Goal: Transaction & Acquisition: Purchase product/service

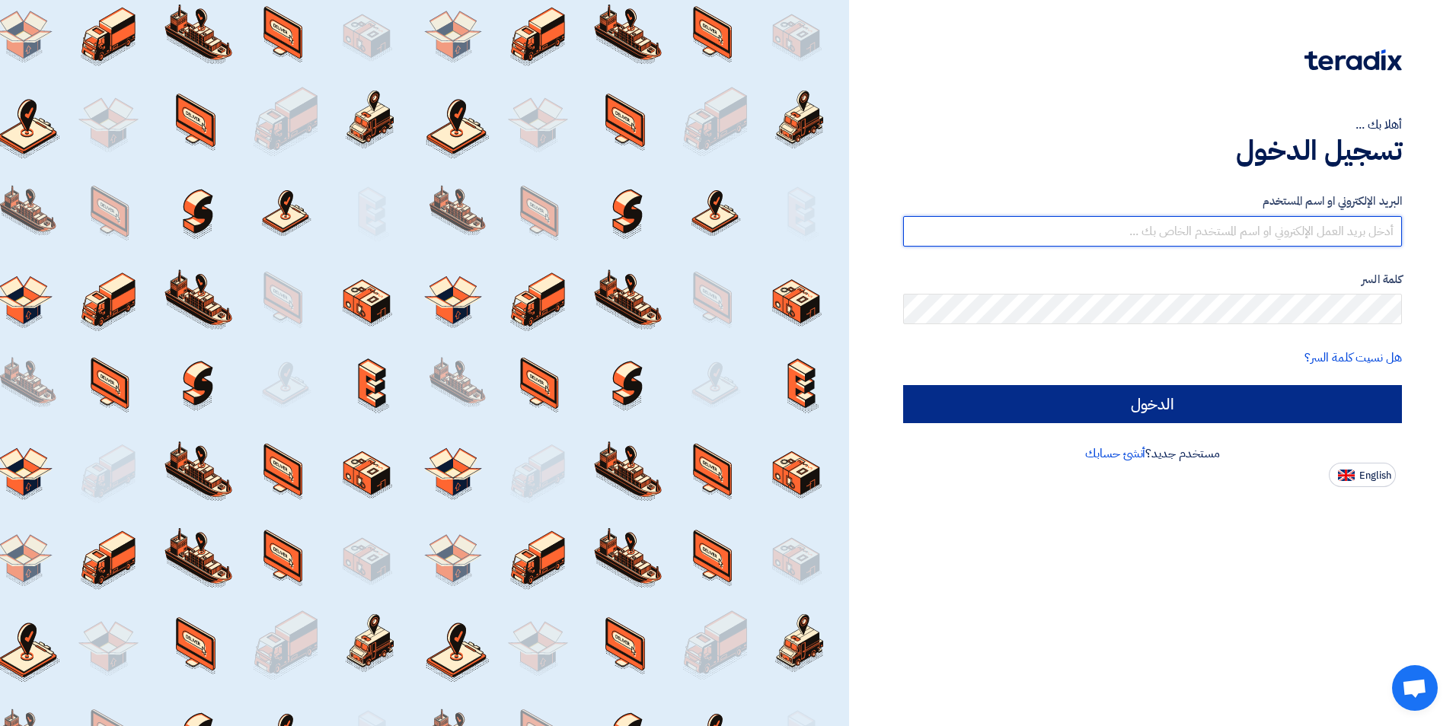
type input "[EMAIL_ADDRESS][DOMAIN_NAME]"
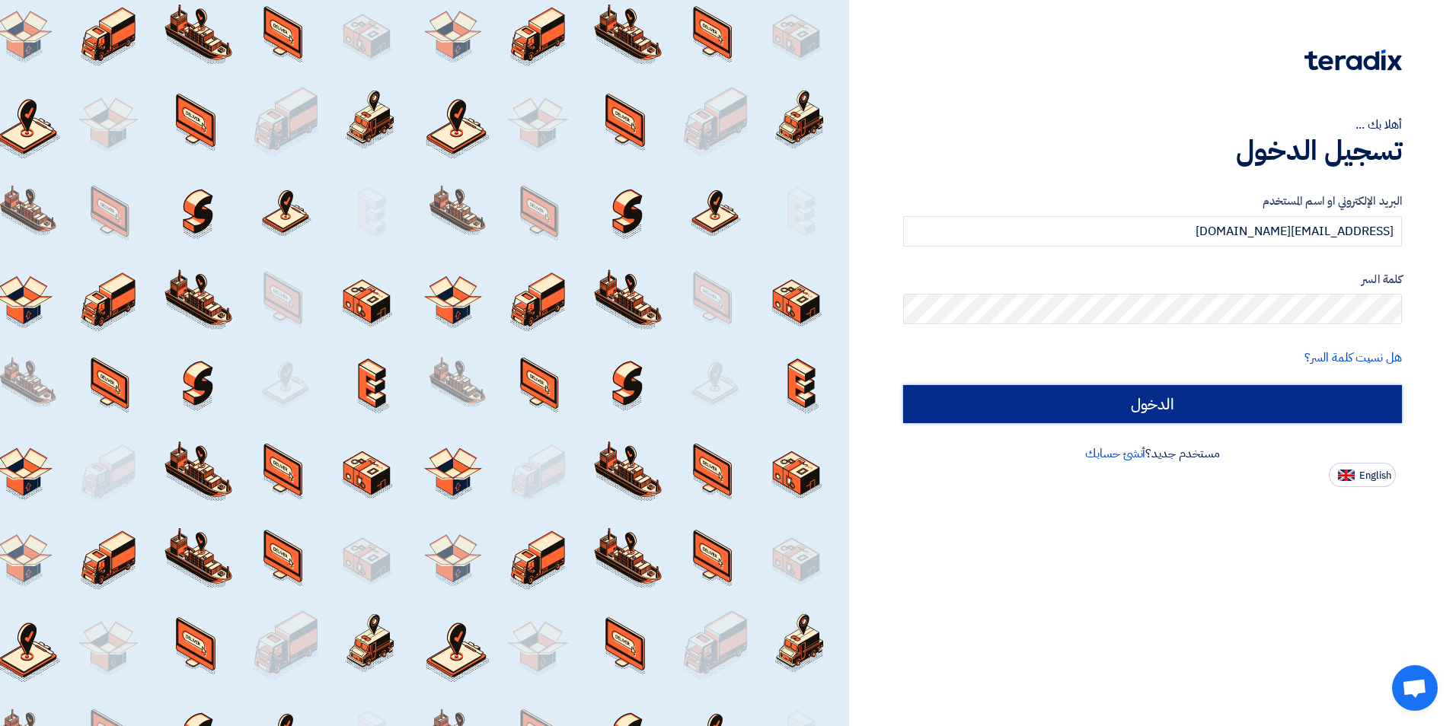
click at [1242, 415] on input "الدخول" at bounding box center [1152, 404] width 499 height 38
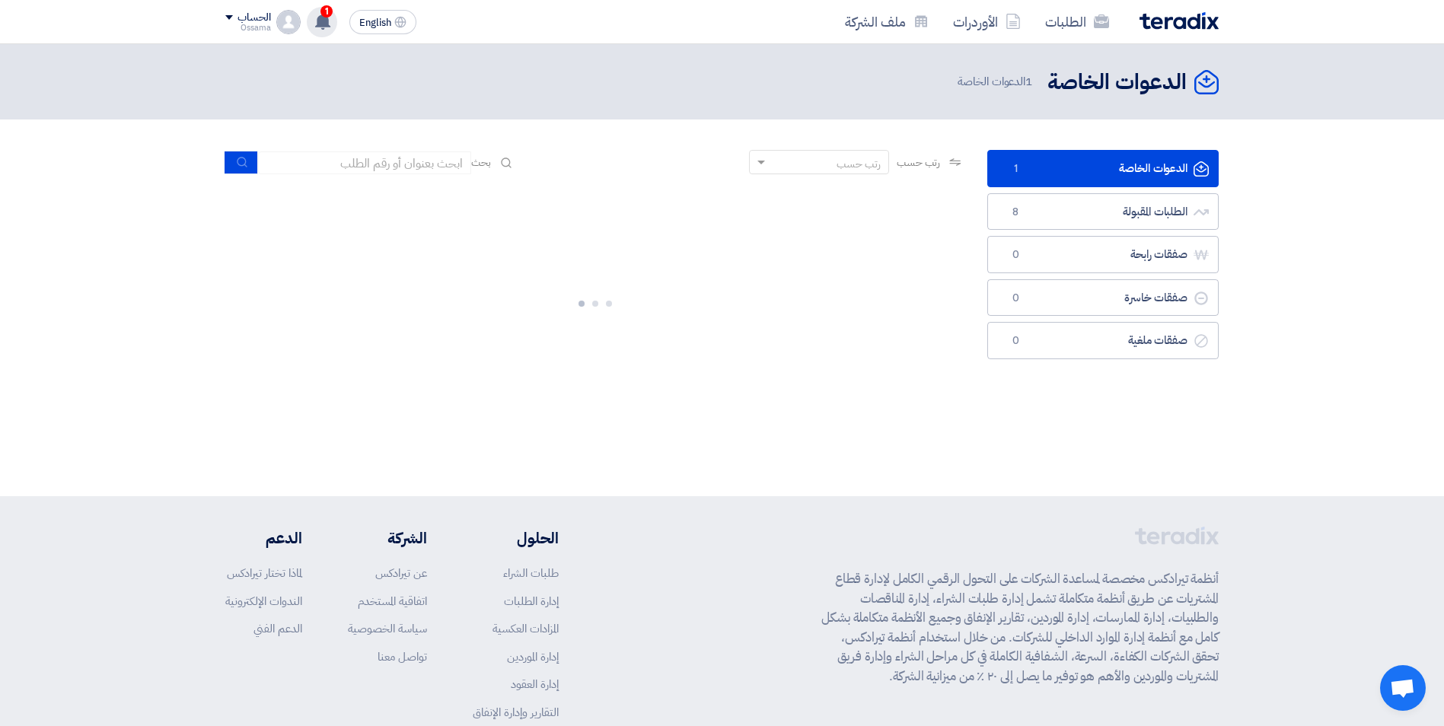
click at [319, 14] on icon at bounding box center [322, 21] width 17 height 17
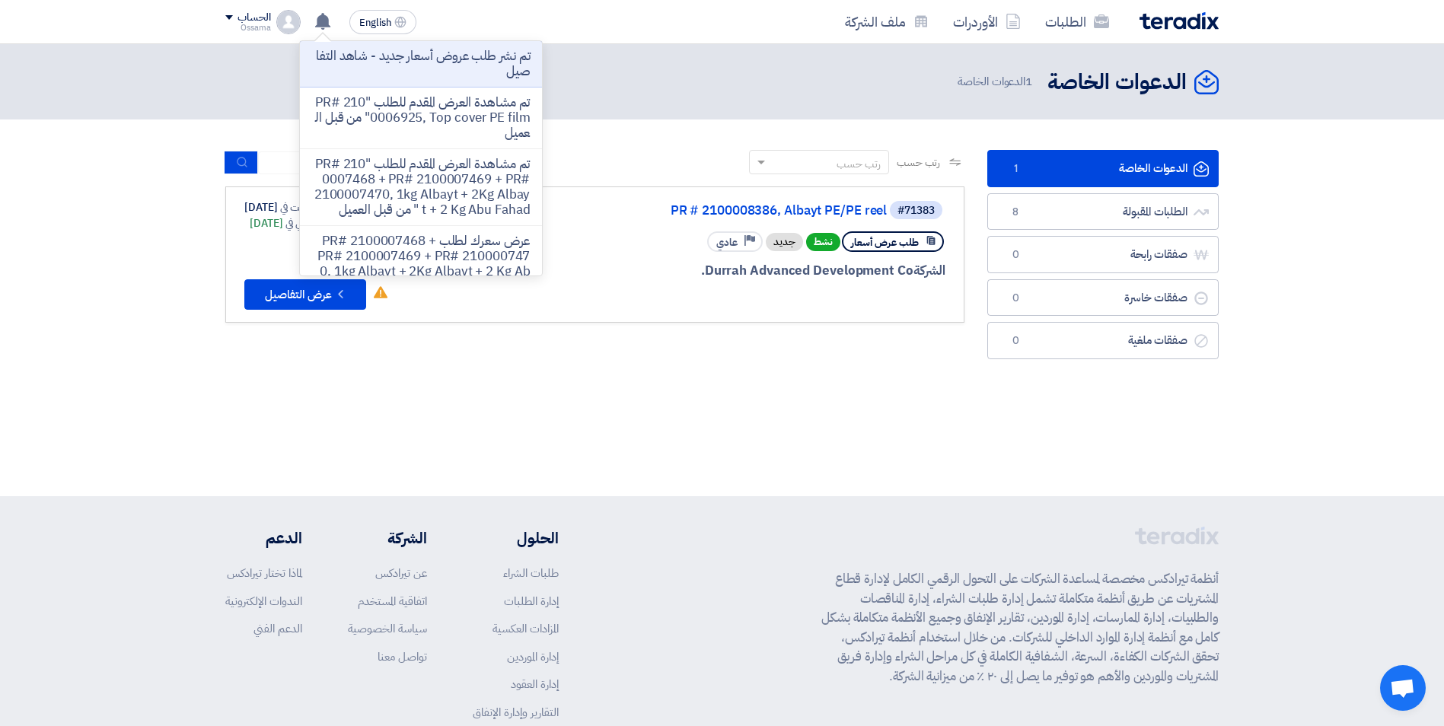
click at [828, 293] on div at bounding box center [762, 299] width 366 height 21
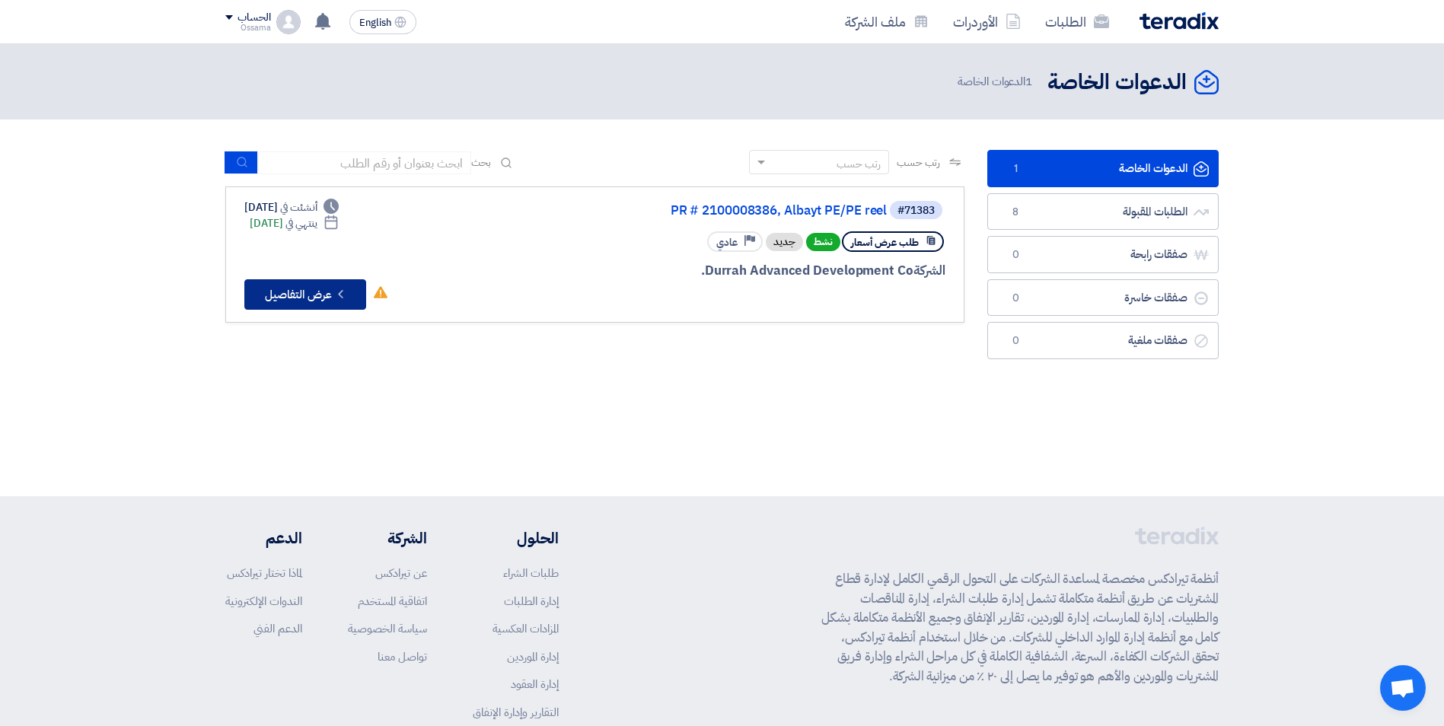
click at [317, 302] on button "Check details عرض التفاصيل" at bounding box center [305, 294] width 122 height 30
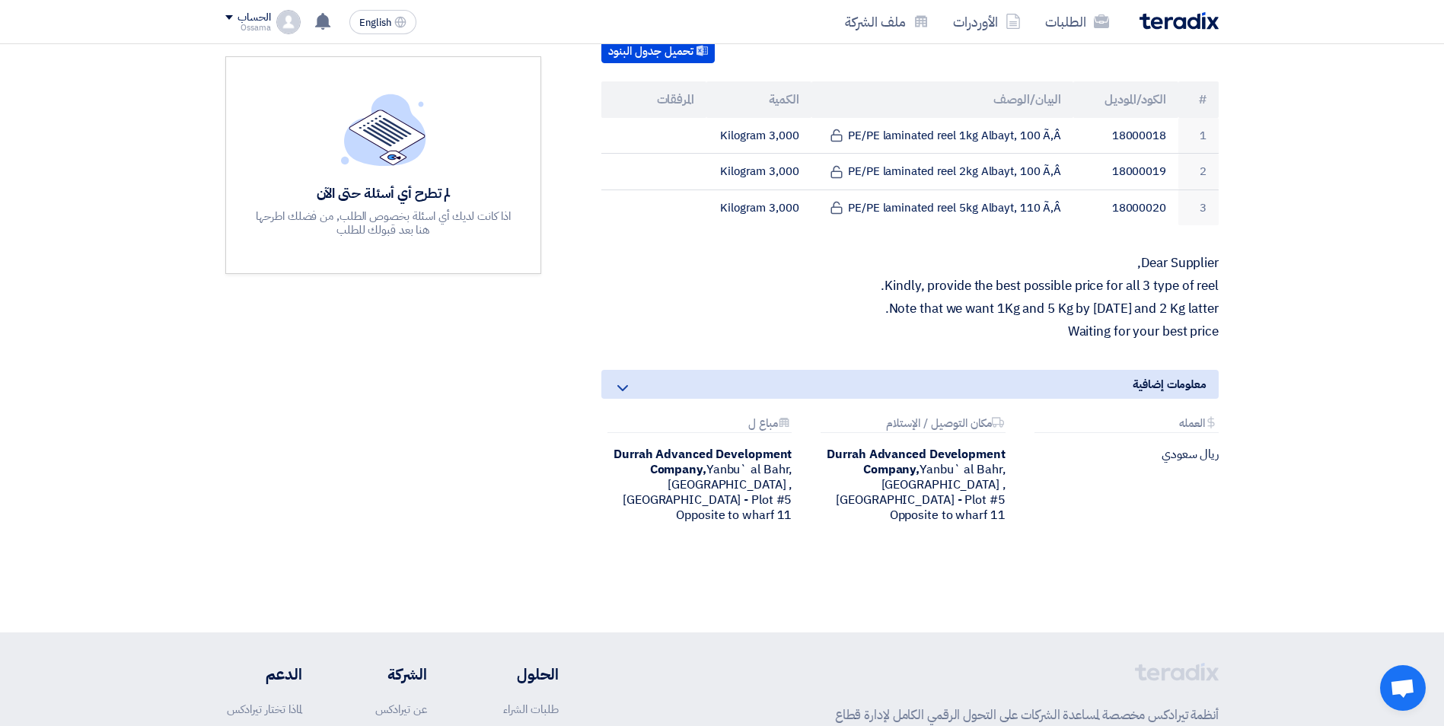
scroll to position [305, 0]
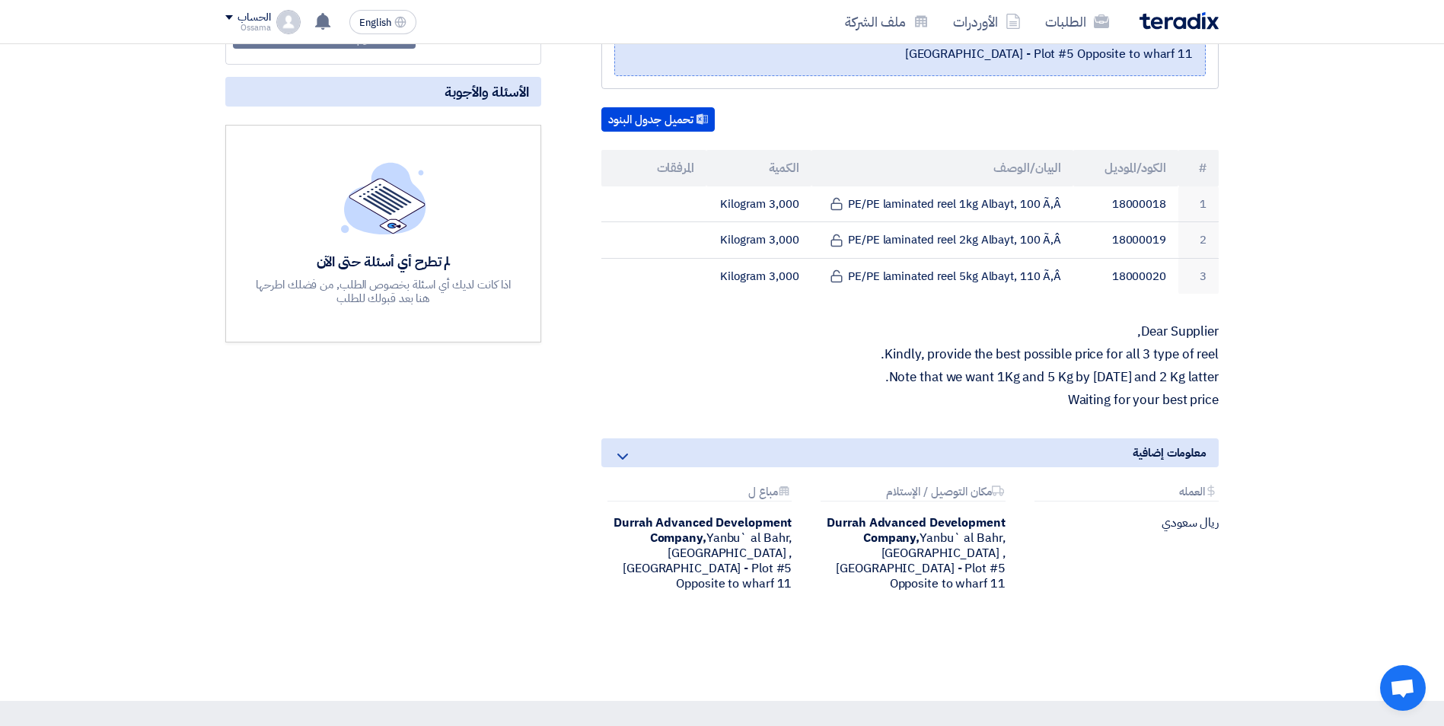
click at [631, 454] on icon at bounding box center [623, 457] width 18 height 18
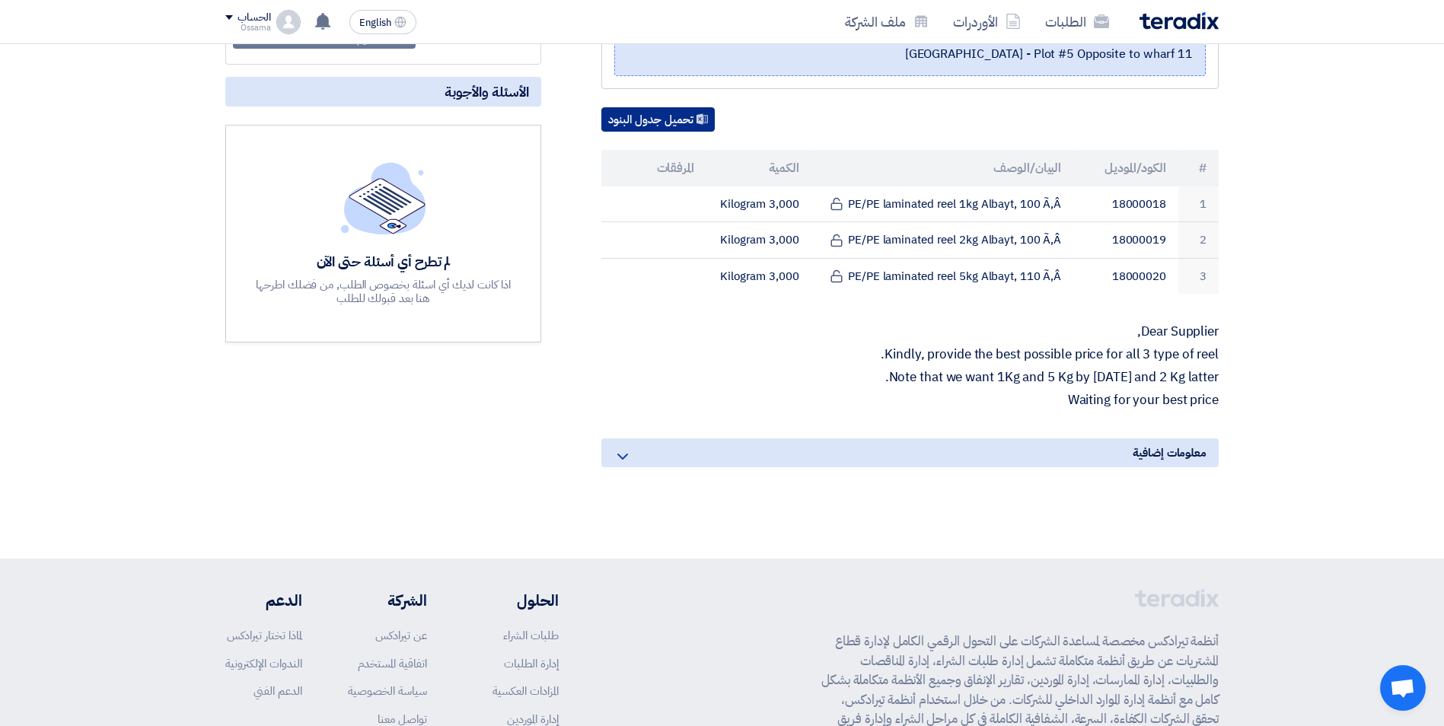
click at [657, 117] on button "تحميل جدول البنود" at bounding box center [657, 119] width 113 height 24
click at [832, 320] on div "PR # 2100008386, Albayt PE/PE reel بيانات العميل Haifa Abo-admah Procurement Of…" at bounding box center [892, 208] width 678 height 556
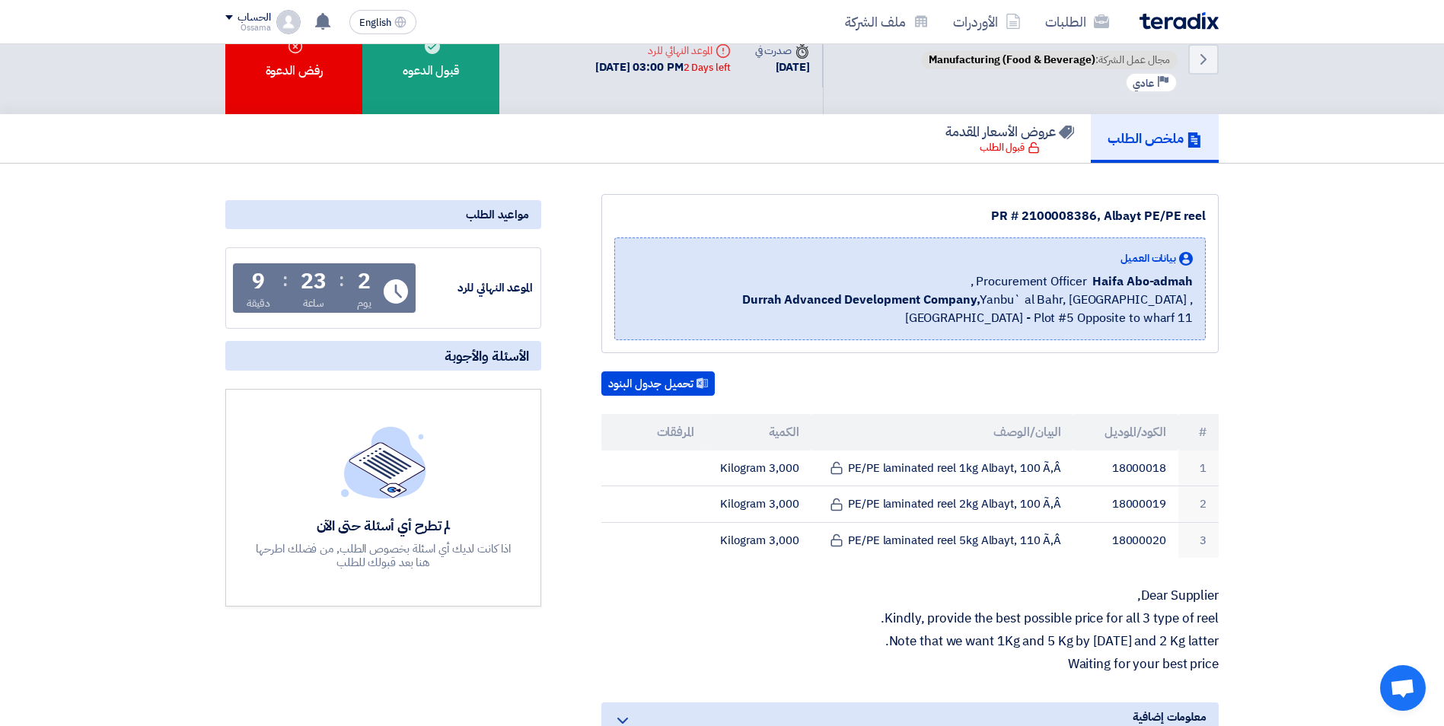
scroll to position [0, 0]
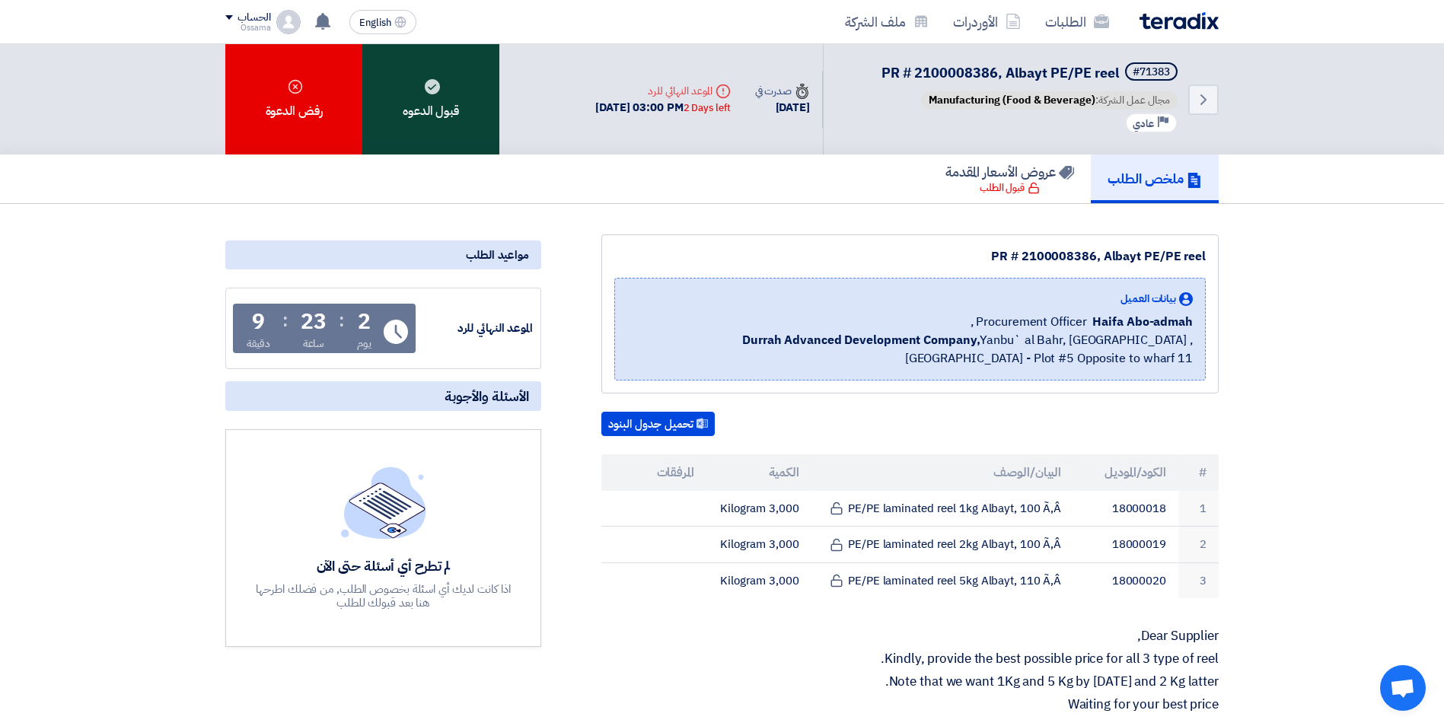
click at [445, 105] on div "قبول الدعوه" at bounding box center [430, 99] width 137 height 110
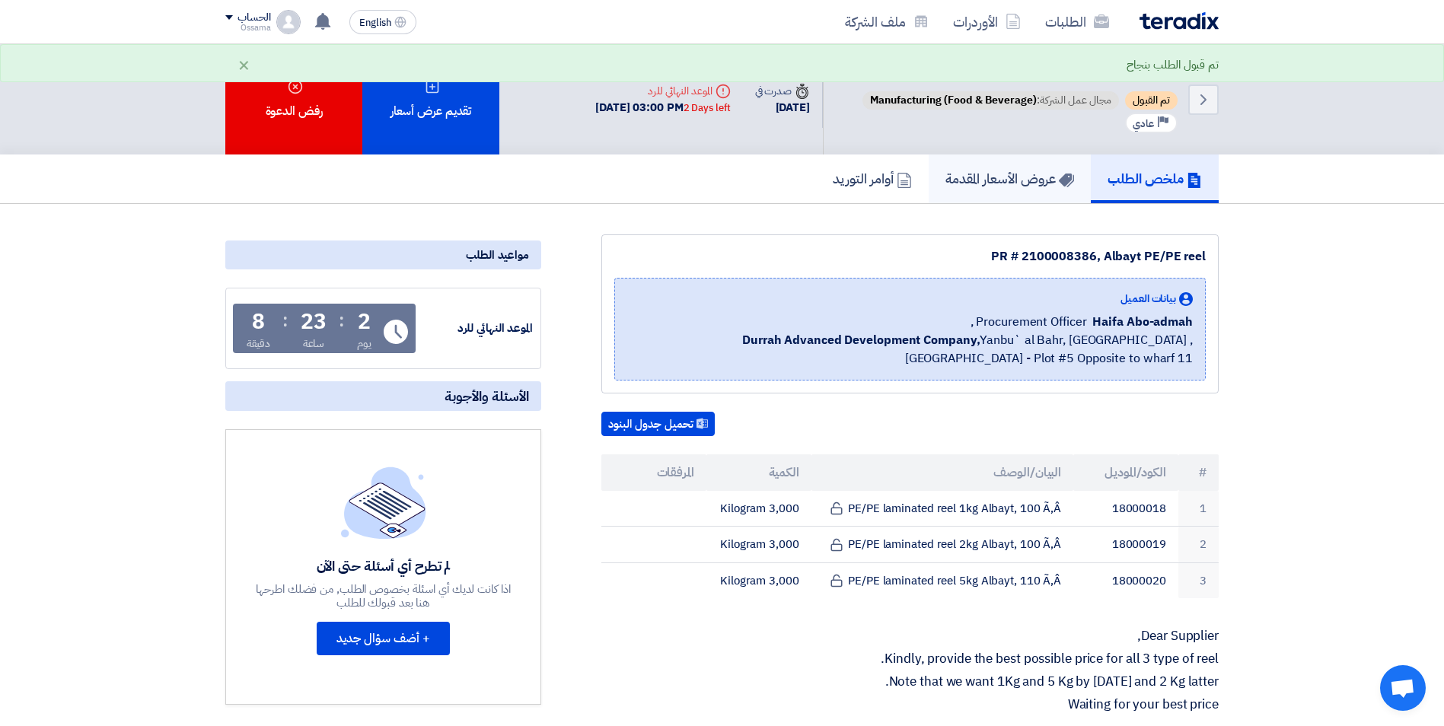
click at [1006, 179] on h5 "عروض الأسعار المقدمة" at bounding box center [1010, 179] width 129 height 18
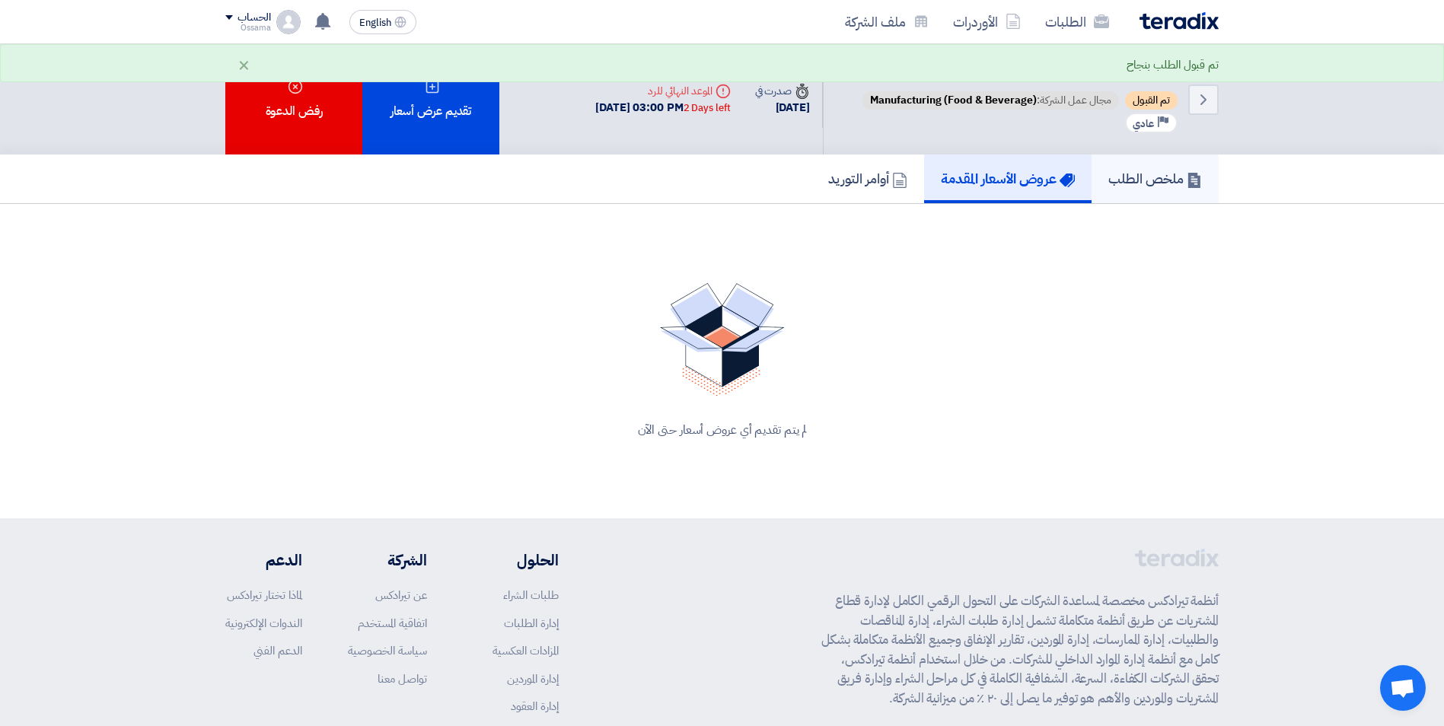
click at [1159, 177] on h5 "ملخص الطلب" at bounding box center [1155, 179] width 94 height 18
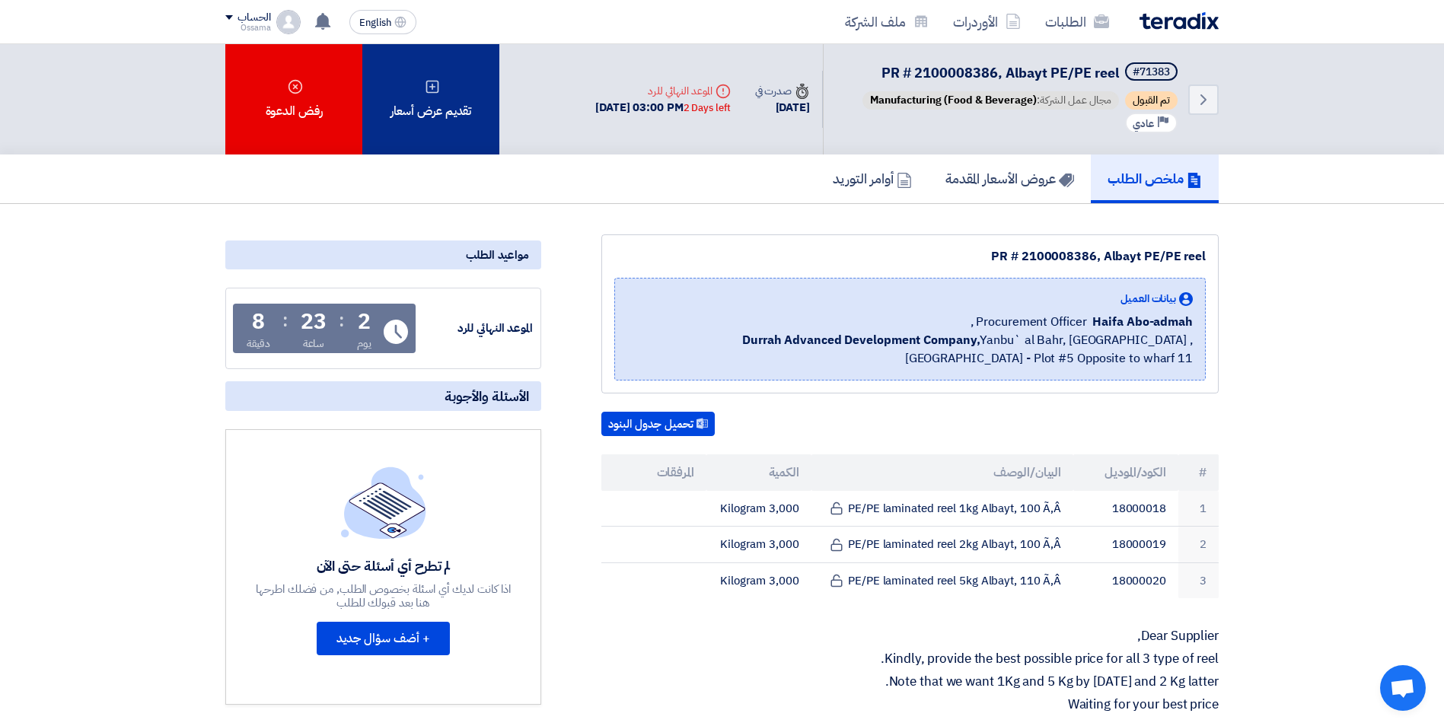
click at [430, 96] on div "تقديم عرض أسعار" at bounding box center [430, 99] width 137 height 110
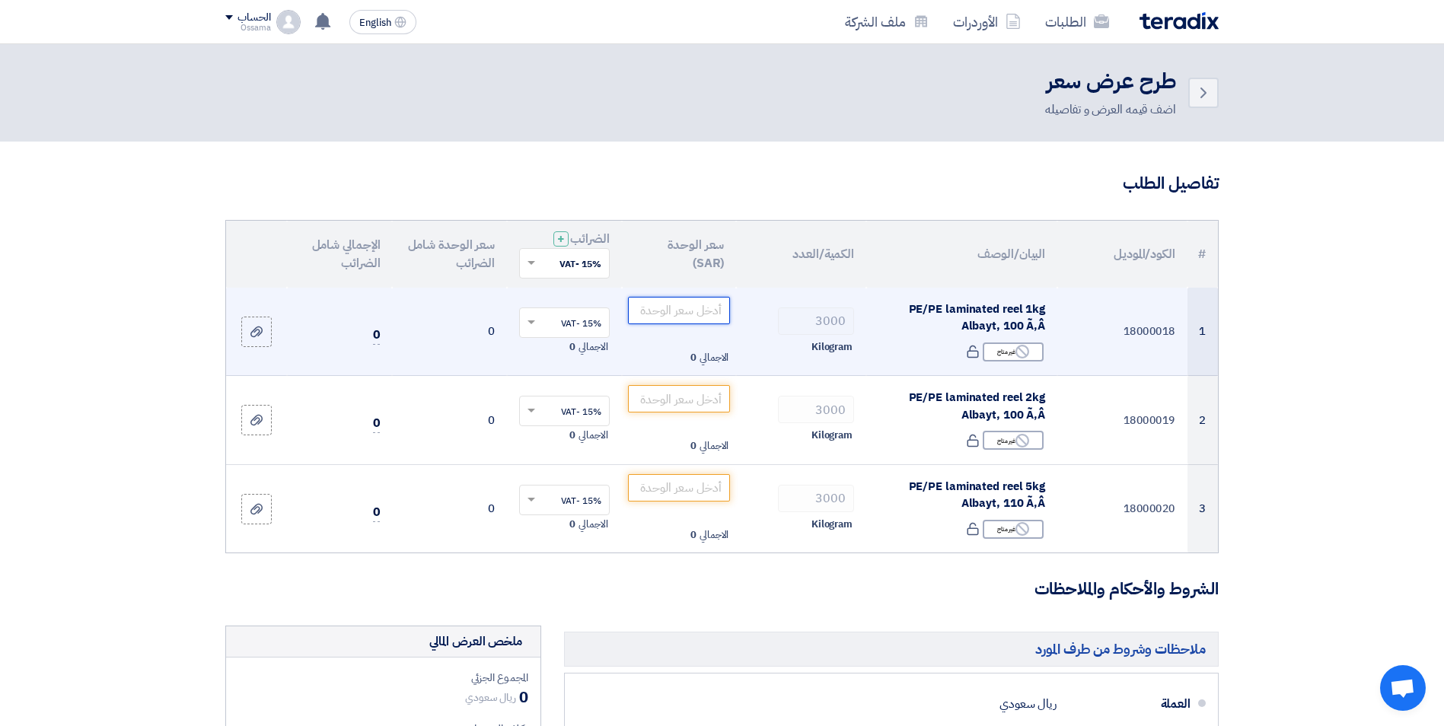
click at [666, 303] on input "number" at bounding box center [679, 310] width 103 height 27
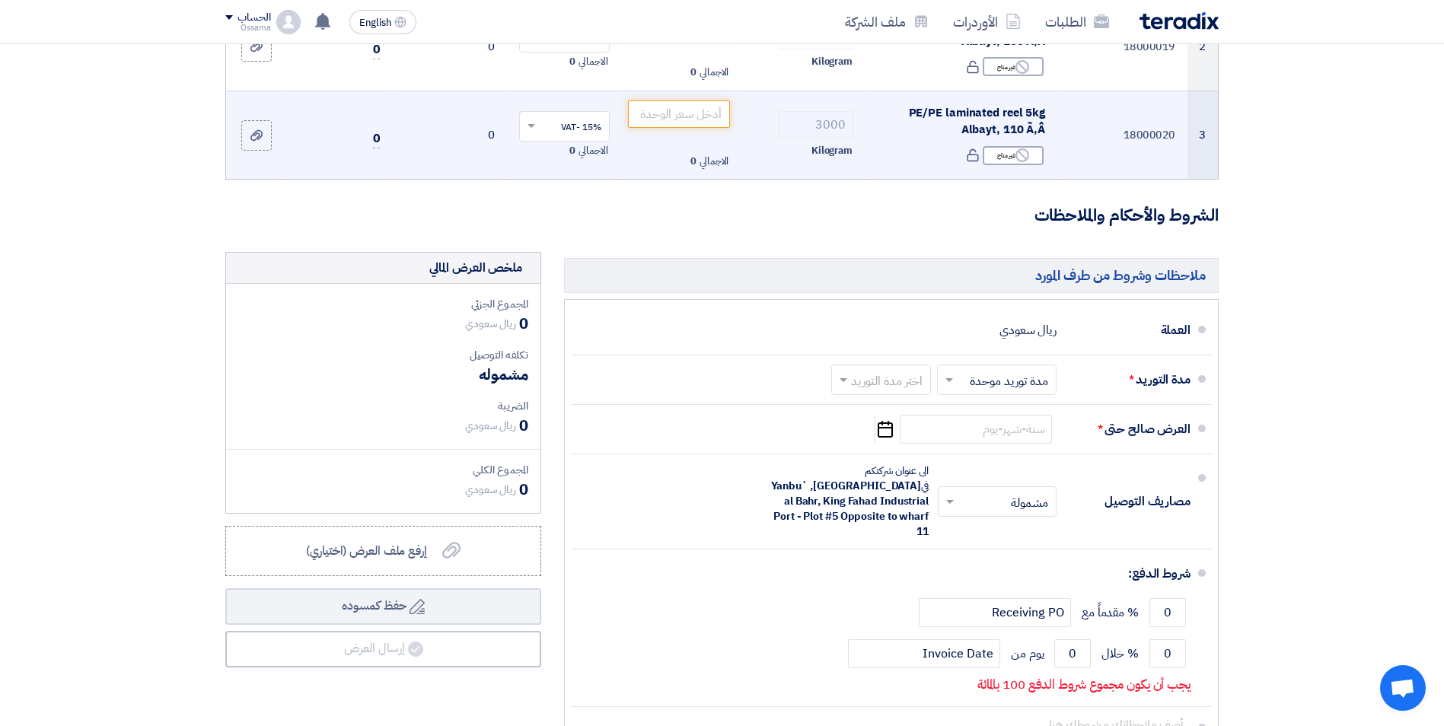
scroll to position [457, 0]
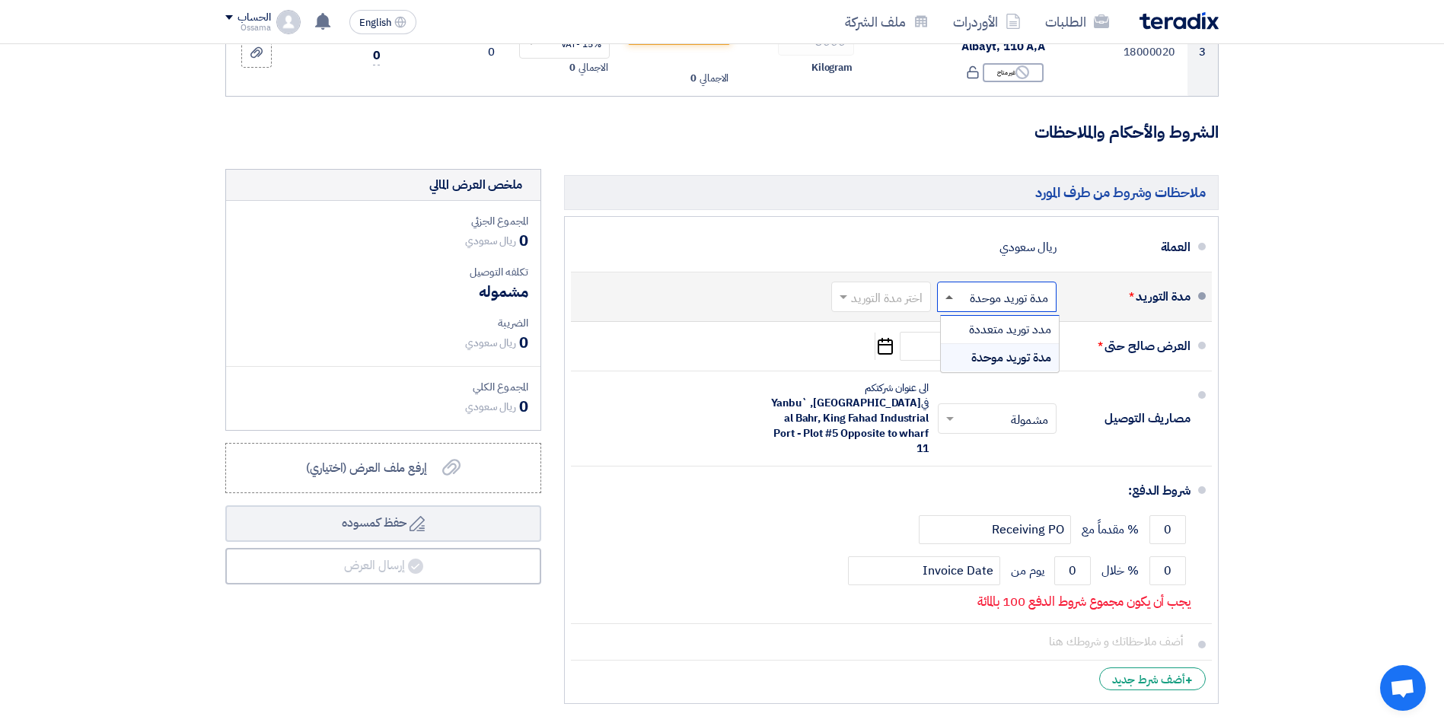
click at [950, 297] on span at bounding box center [950, 297] width 8 height 4
click at [965, 355] on div "مدة توريد موحدة" at bounding box center [1000, 357] width 118 height 27
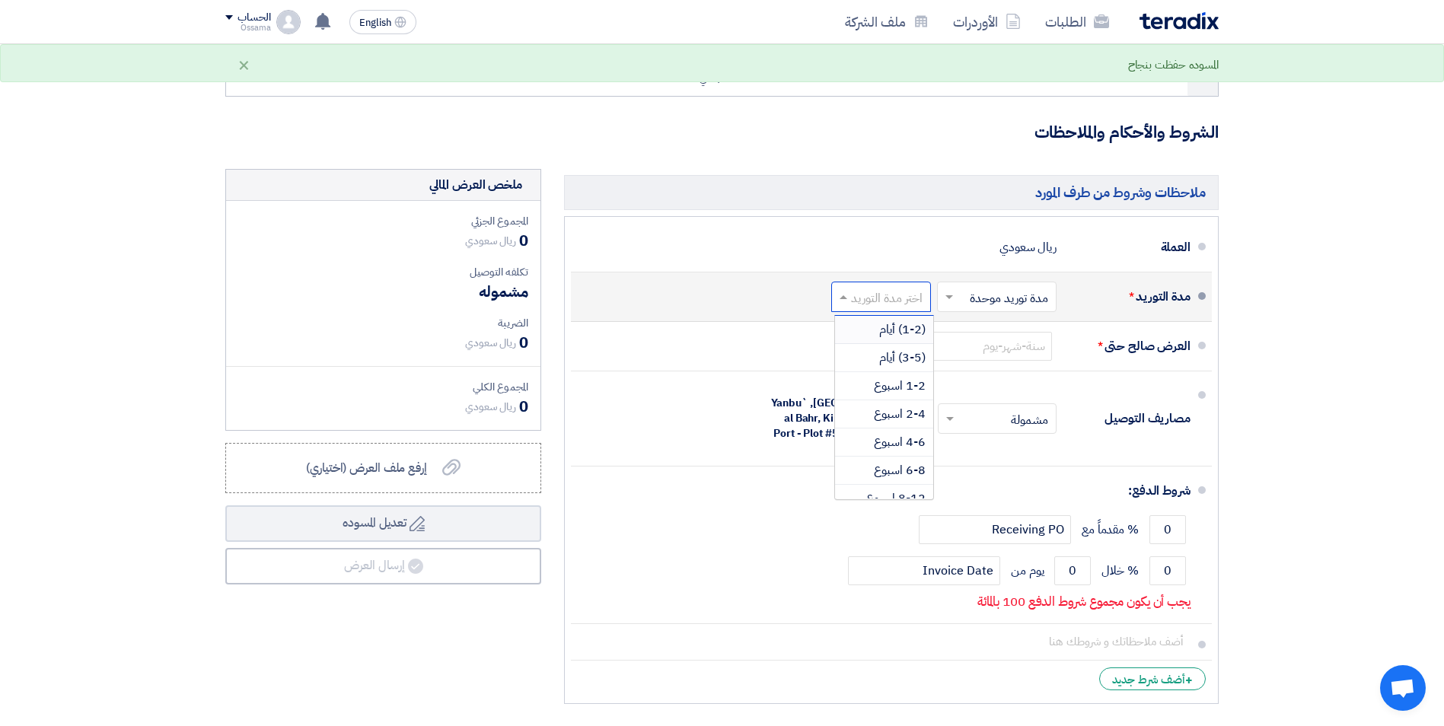
click at [849, 302] on span at bounding box center [841, 296] width 19 height 15
click at [877, 451] on span "4-6 اسبوع" at bounding box center [900, 442] width 52 height 18
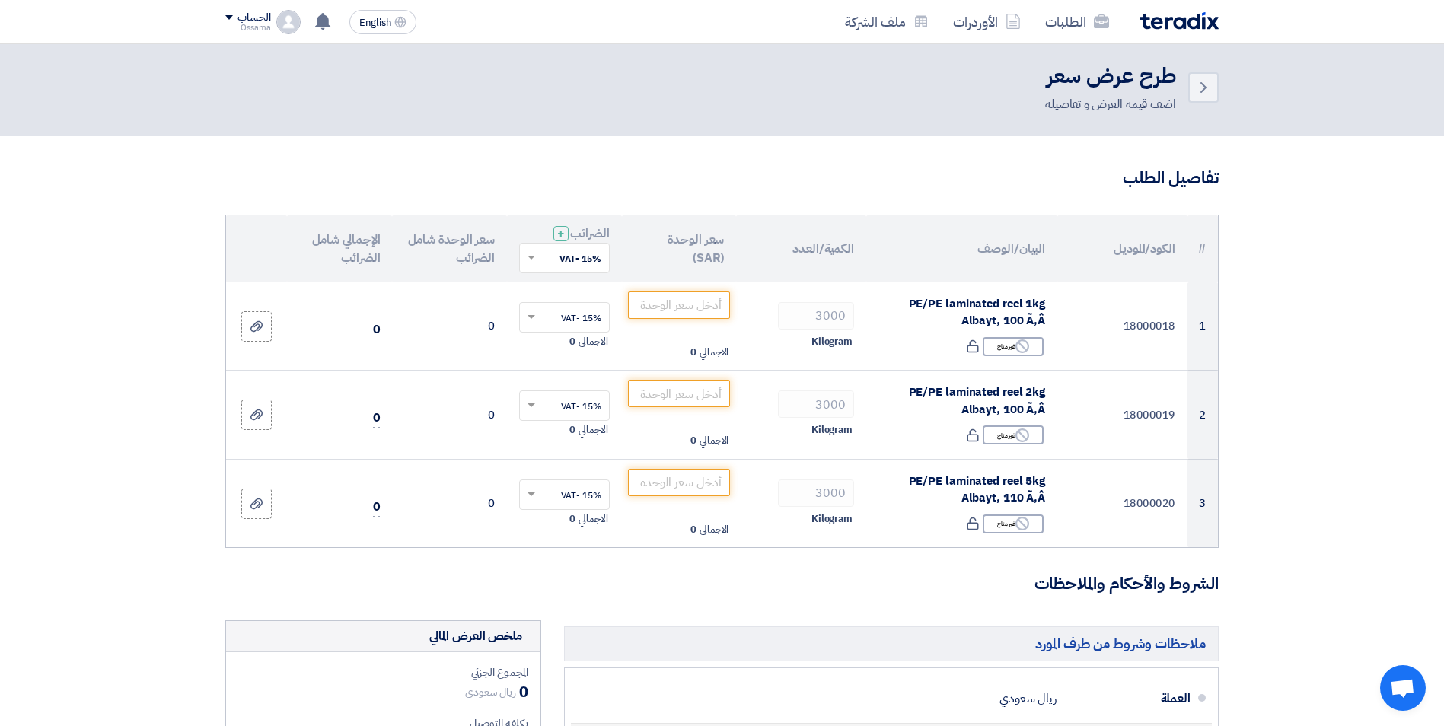
scroll to position [0, 0]
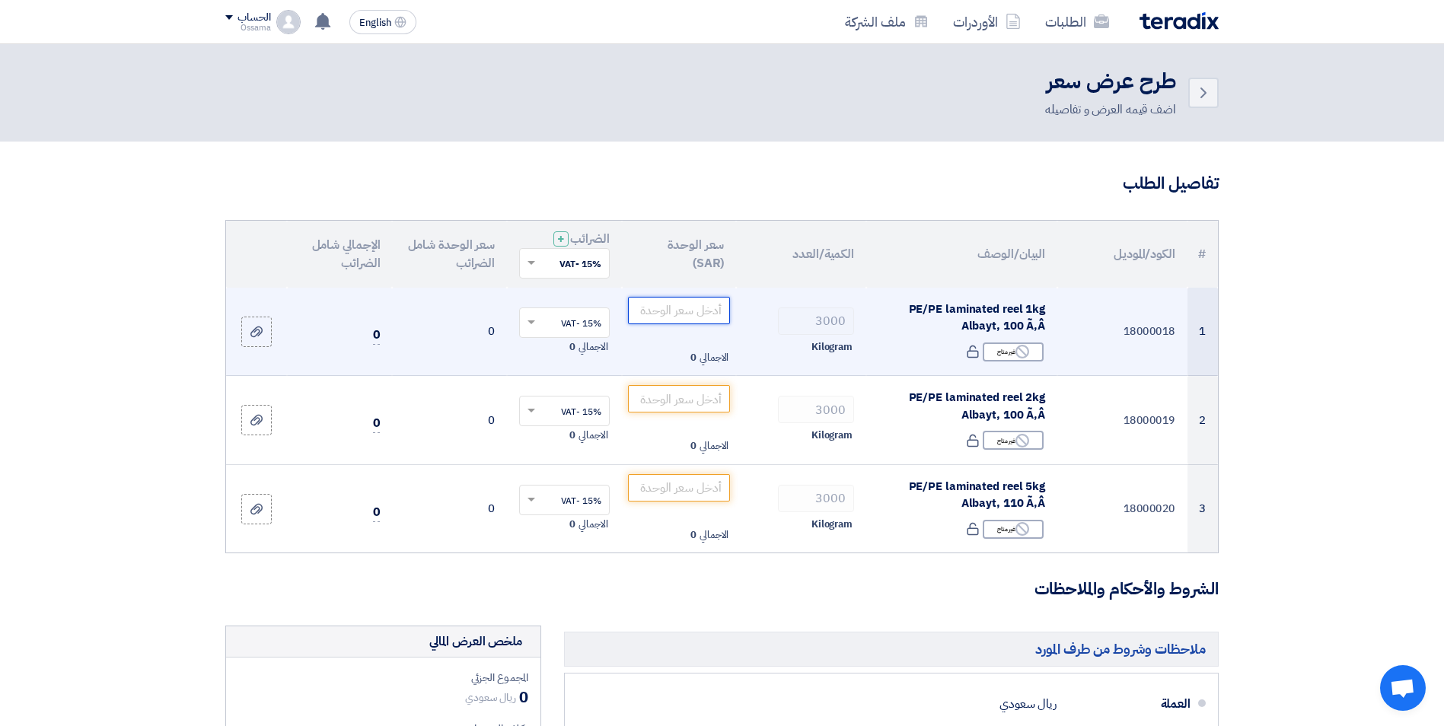
click at [657, 317] on input "number" at bounding box center [679, 310] width 103 height 27
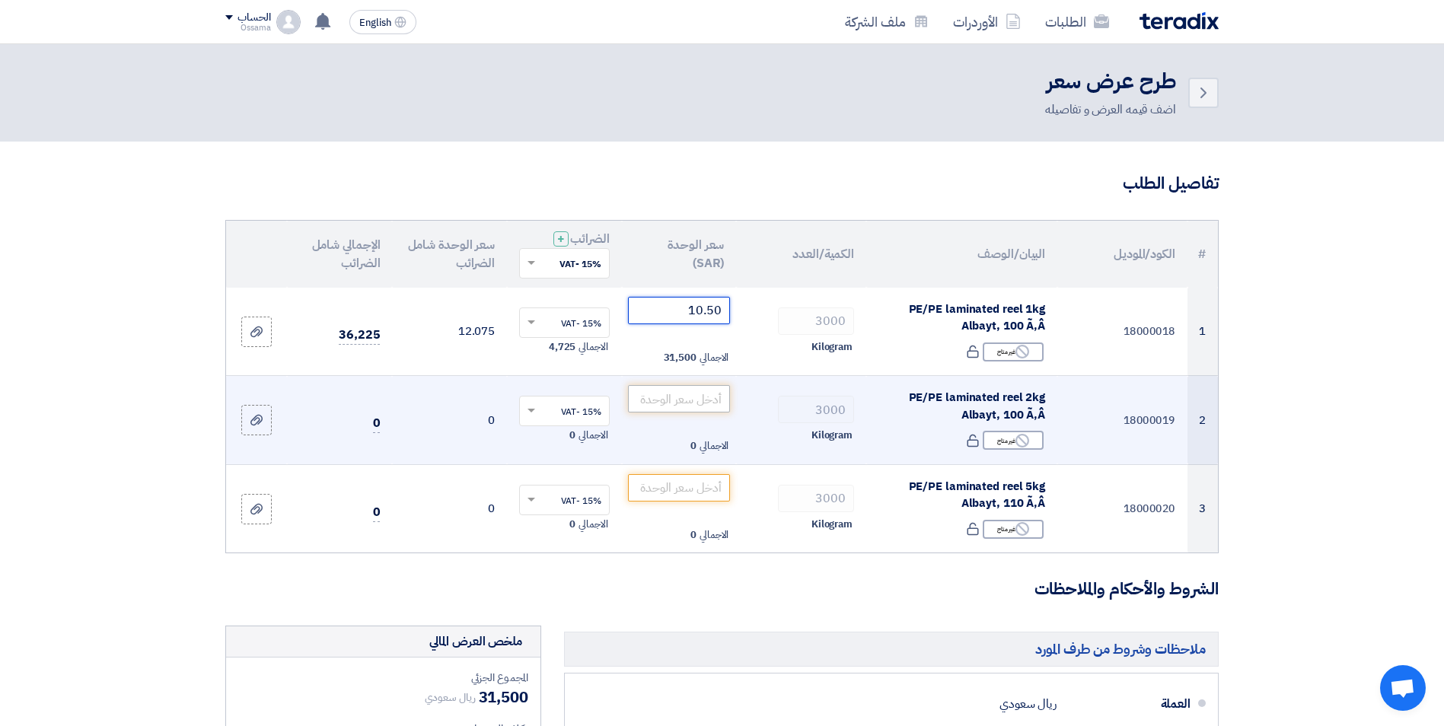
type input "10.50"
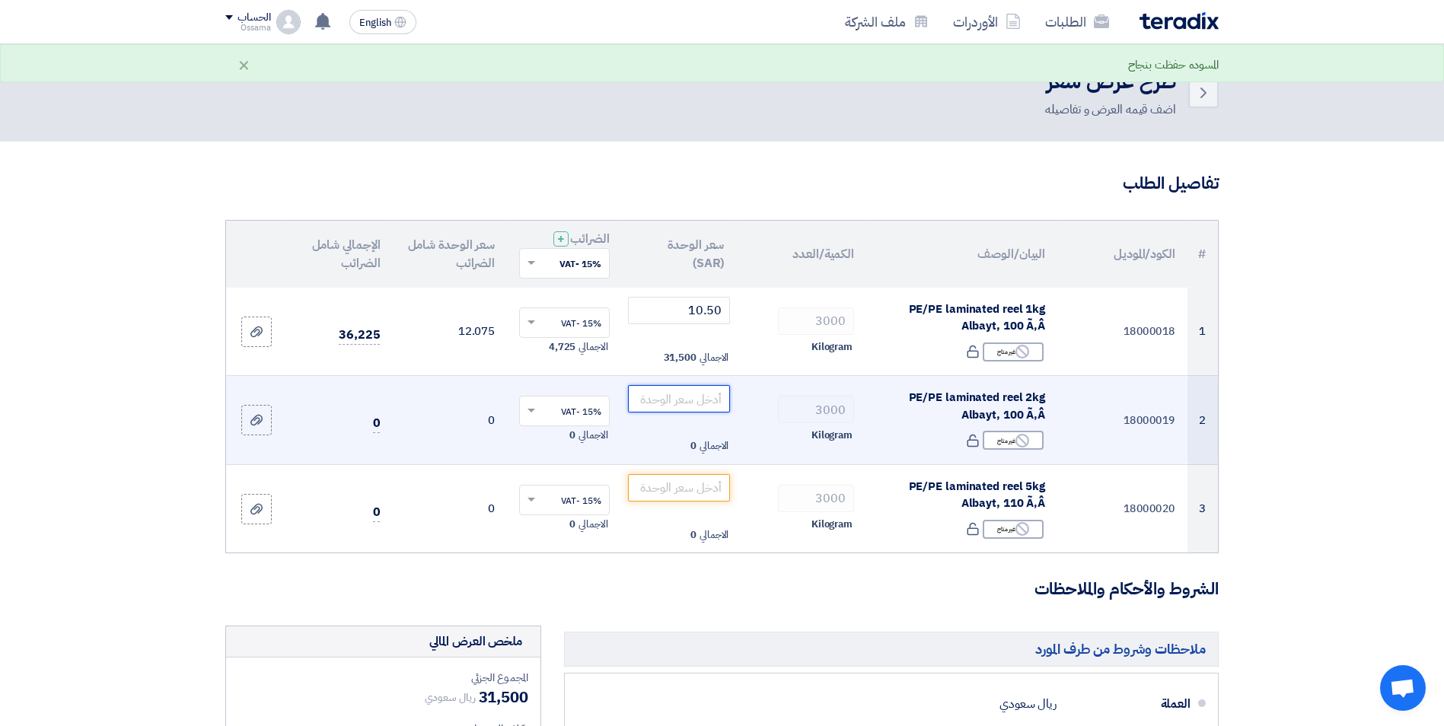
click at [689, 403] on input "number" at bounding box center [679, 398] width 103 height 27
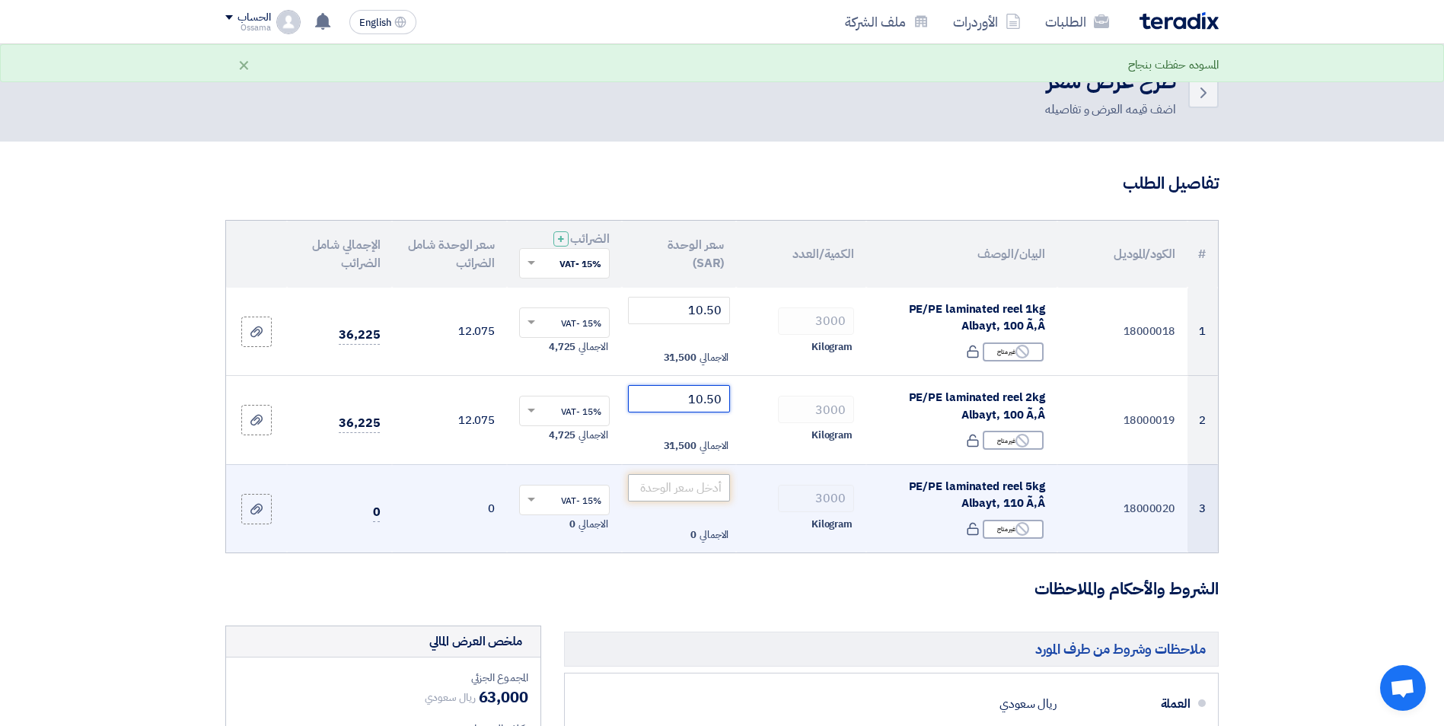
type input "10.50"
click at [706, 492] on input "number" at bounding box center [679, 487] width 103 height 27
type input "10.50"
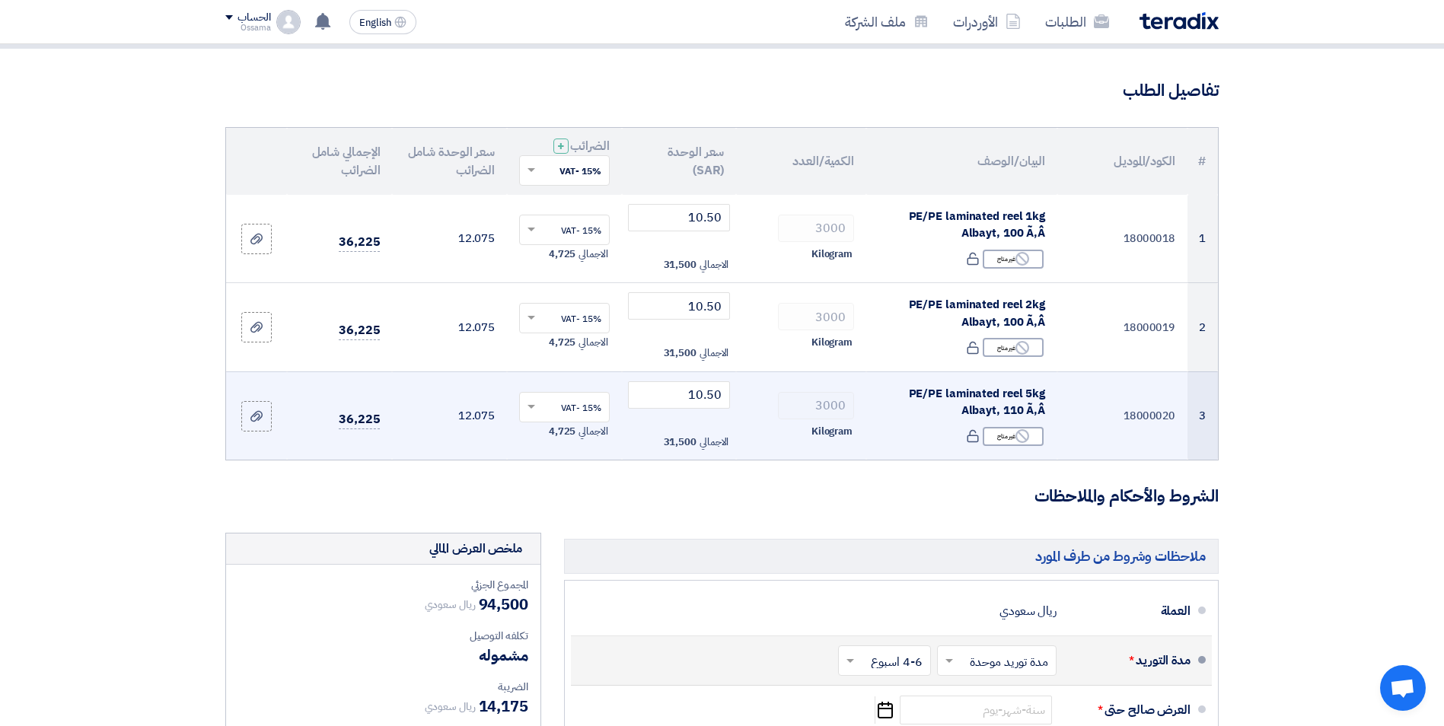
scroll to position [228, 0]
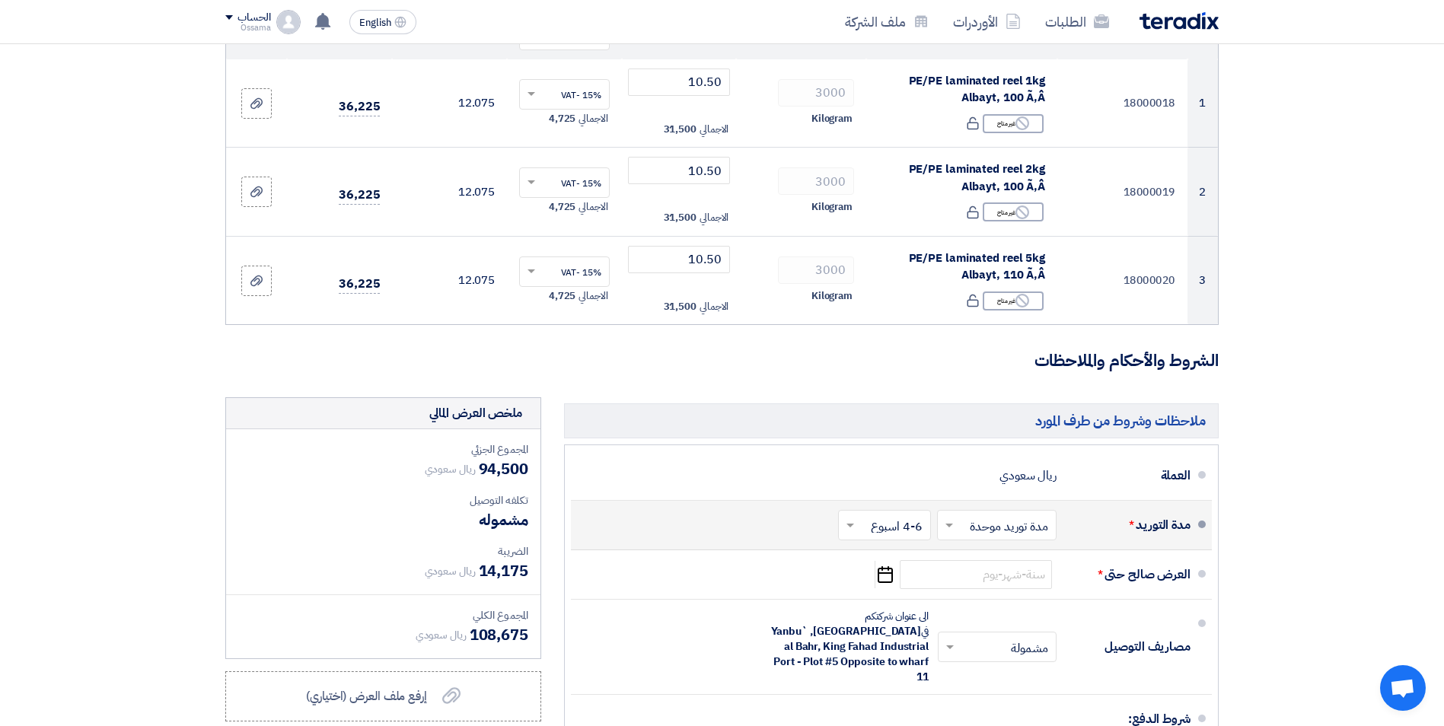
click at [700, 379] on form "تفاصيل الطلب # الكود/الموديل البيان/الوصف الكمية/العدد سعر الوحدة (SAR) الضرائب…" at bounding box center [721, 442] width 993 height 996
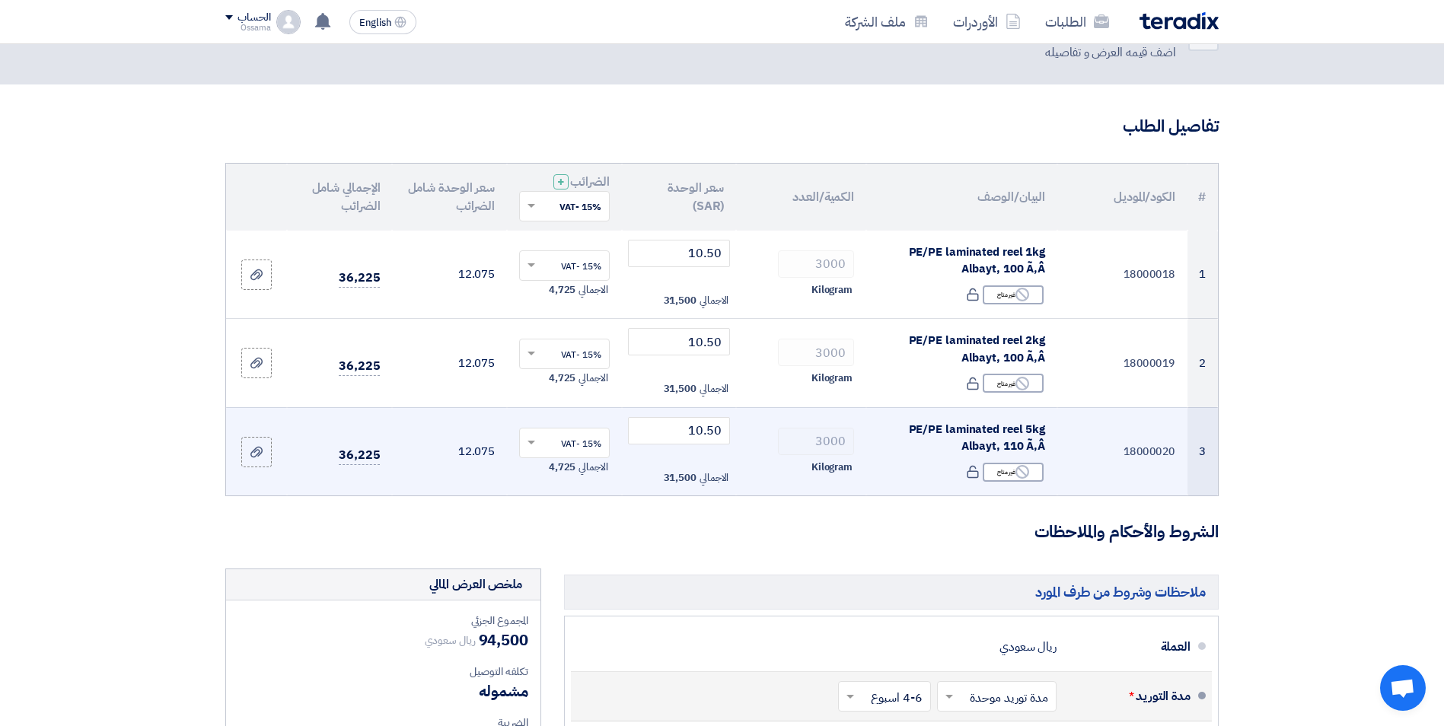
scroll to position [0, 0]
